Goal: Transaction & Acquisition: Purchase product/service

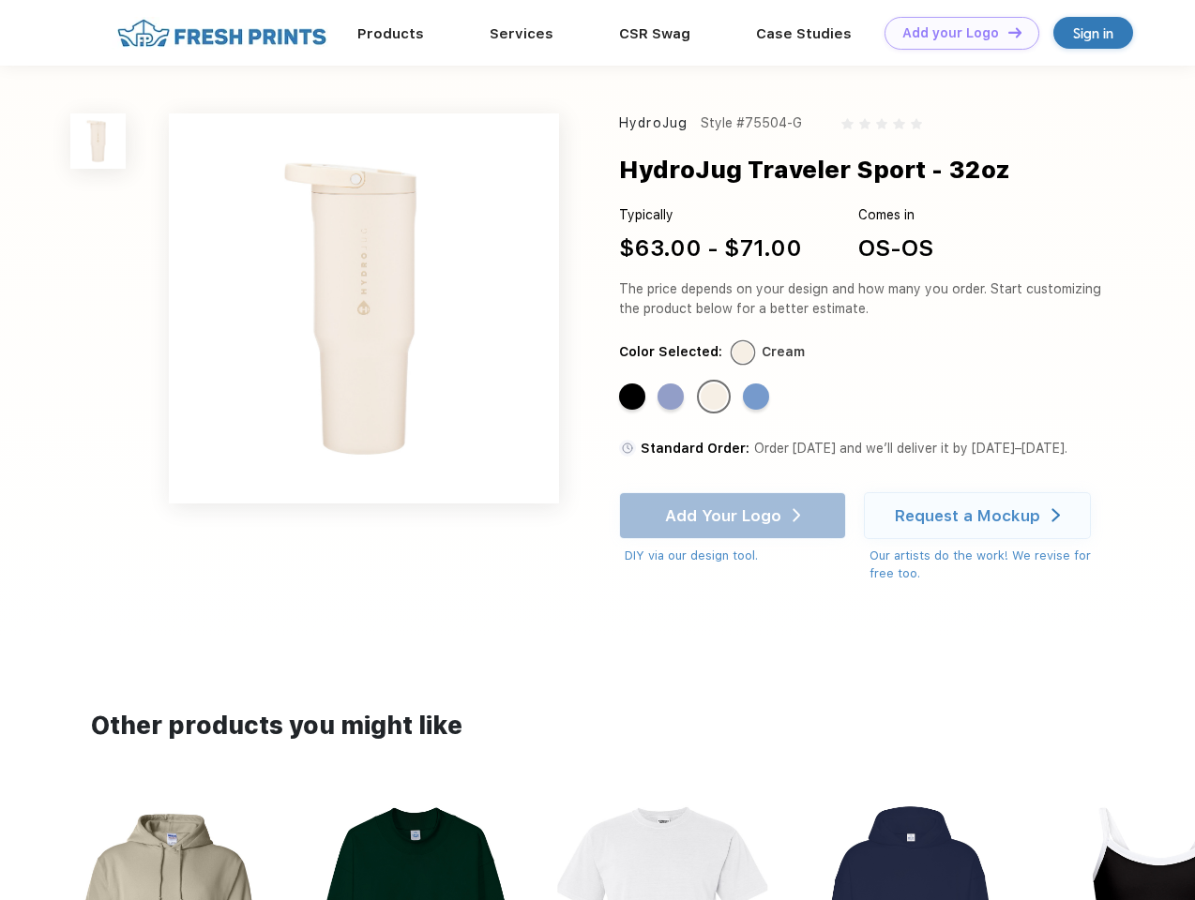
click at [955, 33] on link "Add your Logo Design Tool" at bounding box center [961, 33] width 155 height 33
click at [0, 0] on div "Design Tool" at bounding box center [0, 0] width 0 height 0
click at [1006, 32] on link "Add your Logo Design Tool" at bounding box center [961, 33] width 155 height 33
click at [98, 141] on img at bounding box center [97, 140] width 55 height 55
click at [634, 398] on div "Standard Color" at bounding box center [632, 397] width 26 height 26
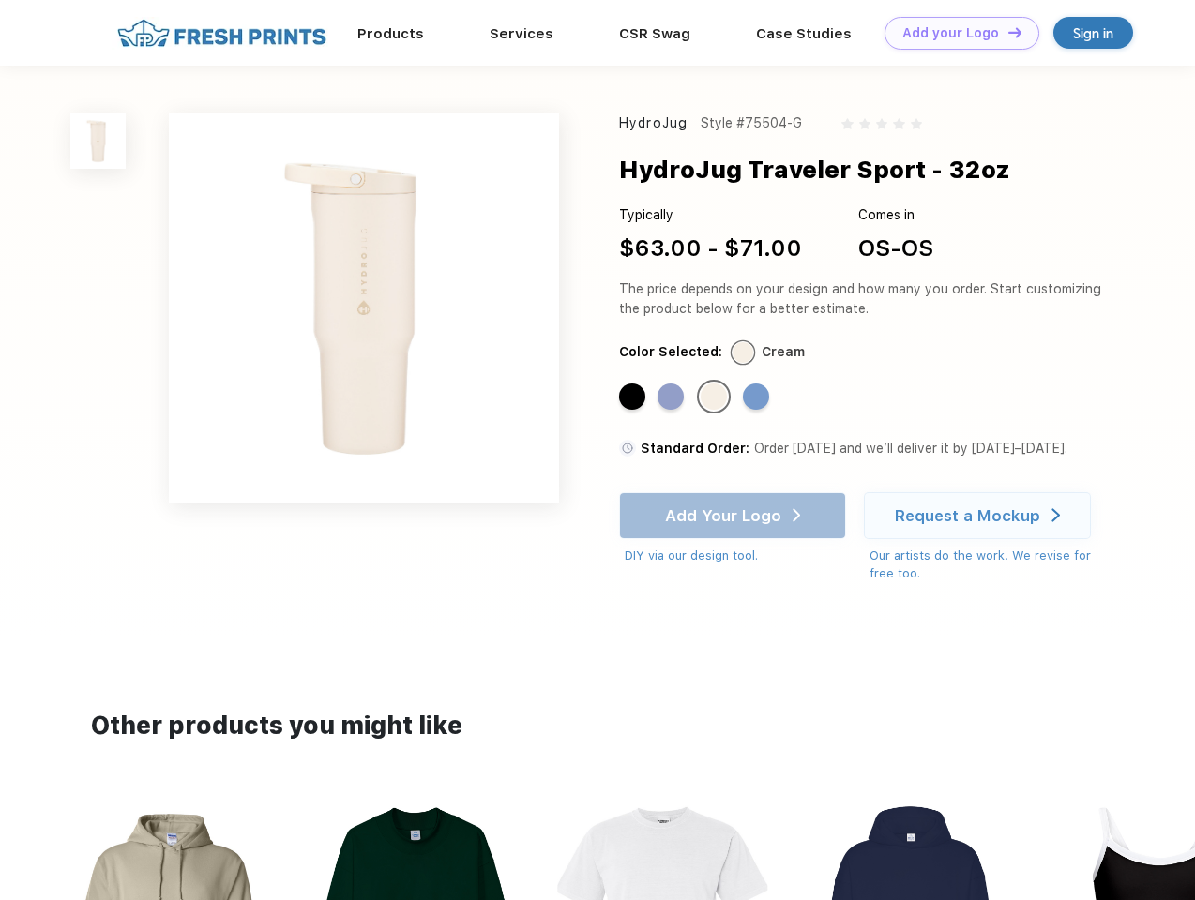
click at [672, 398] on div "Standard Color" at bounding box center [670, 397] width 26 height 26
click at [715, 398] on div "Standard Color" at bounding box center [713, 397] width 26 height 26
click at [758, 398] on div "Standard Color" at bounding box center [756, 397] width 26 height 26
click at [734, 516] on div "Add Your Logo DIY via our design tool. Ah shoot! This product isn't up in our d…" at bounding box center [732, 528] width 227 height 73
click at [980, 516] on div "Request a Mockup" at bounding box center [967, 515] width 145 height 19
